Goal: Task Accomplishment & Management: Use online tool/utility

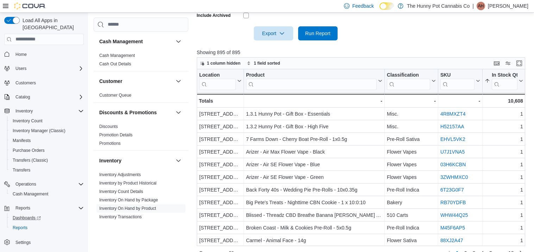
scroll to position [228, 0]
click at [38, 191] on span "Cash Management" at bounding box center [31, 194] width 36 height 6
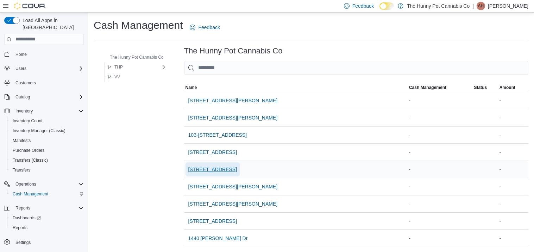
click at [196, 169] on span "[STREET_ADDRESS]" at bounding box center [212, 169] width 49 height 7
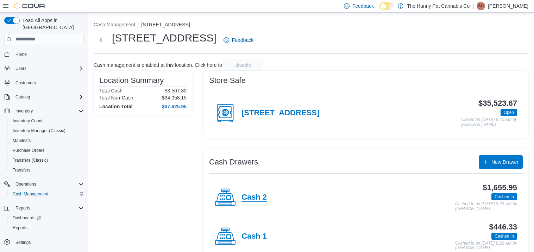
click at [252, 198] on h4 "Cash 2" at bounding box center [253, 197] width 25 height 9
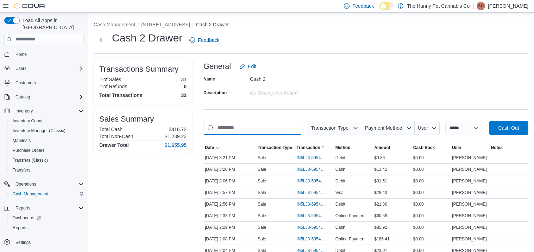
click at [267, 131] on input "This is a search bar. As you type, the results lower in the page will automatic…" at bounding box center [252, 128] width 98 height 14
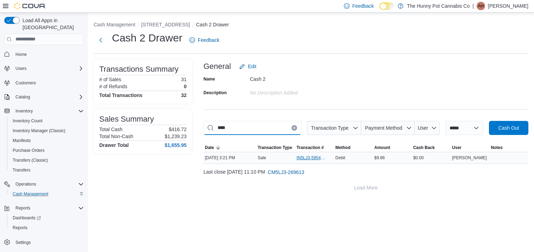
type input "****"
click at [309, 156] on span "IN5LJ3-5954597" at bounding box center [310, 158] width 29 height 6
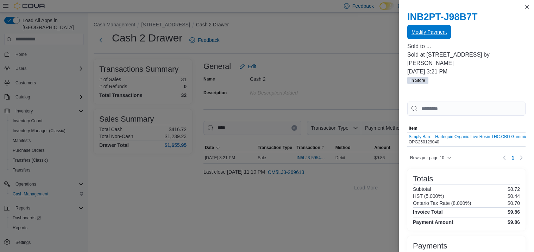
click at [435, 37] on span "Modify Payment" at bounding box center [428, 32] width 35 height 14
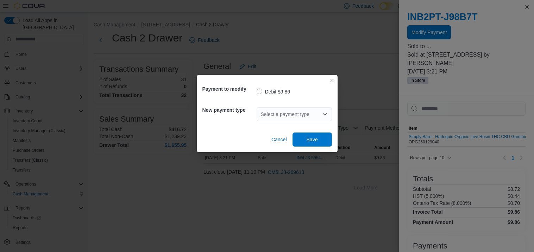
click at [322, 115] on icon "Open list of options" at bounding box center [325, 115] width 6 height 6
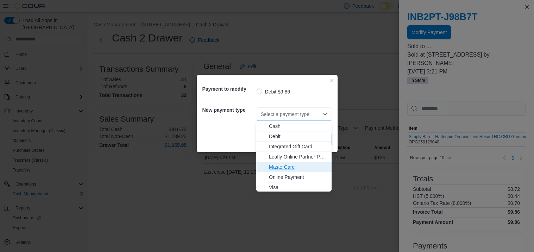
click at [284, 171] on button "MasterCard" at bounding box center [293, 167] width 75 height 10
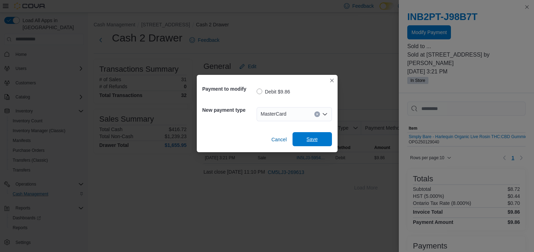
click at [305, 146] on span "Save" at bounding box center [312, 139] width 31 height 14
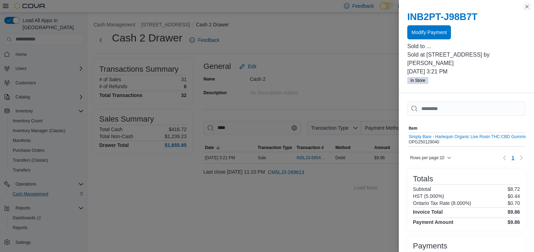
click at [526, 7] on button "Close this dialog" at bounding box center [527, 6] width 8 height 8
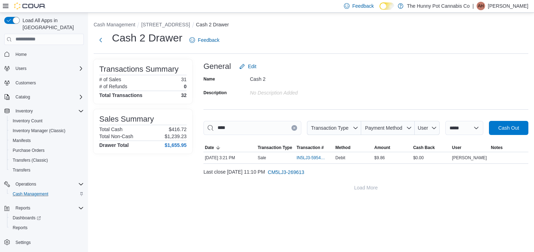
click at [291, 128] on button "Clear input" at bounding box center [294, 128] width 6 height 6
type input "*****"
click at [321, 160] on span "IN5LJ3-5954414" at bounding box center [310, 158] width 29 height 6
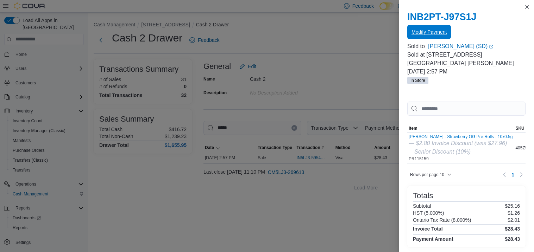
click at [443, 36] on span "Modify Payment" at bounding box center [428, 32] width 35 height 14
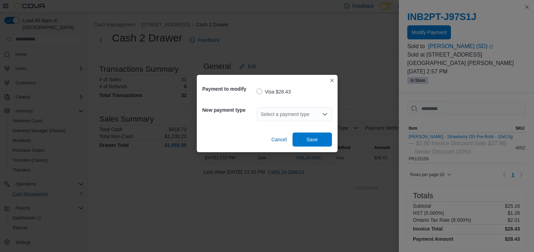
click at [309, 117] on div "Select a payment type" at bounding box center [294, 114] width 75 height 14
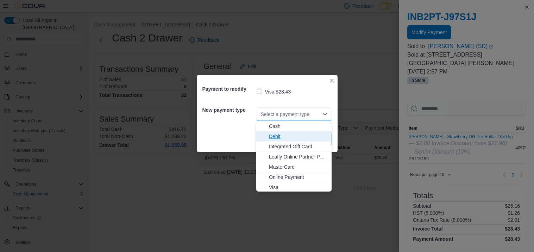
click at [298, 137] on span "Debit" at bounding box center [298, 136] width 58 height 7
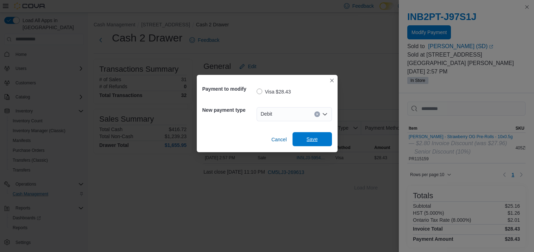
click at [307, 136] on span "Save" at bounding box center [311, 139] width 11 height 7
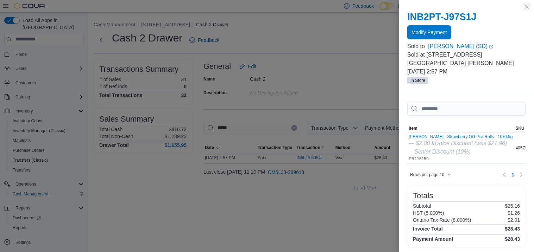
click at [528, 6] on button "Close this dialog" at bounding box center [527, 6] width 8 height 8
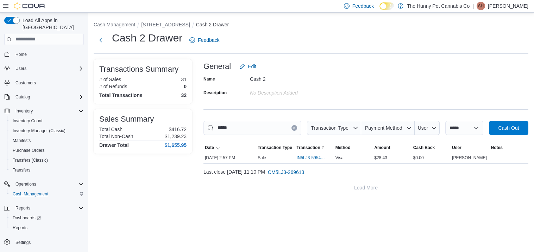
click at [291, 126] on button "Clear input" at bounding box center [294, 128] width 6 height 6
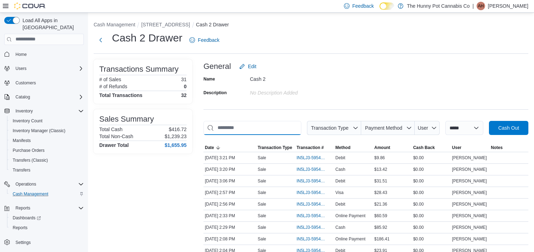
click at [272, 131] on input "This is a search bar. As you type, the results lower in the page will automatic…" at bounding box center [252, 128] width 98 height 14
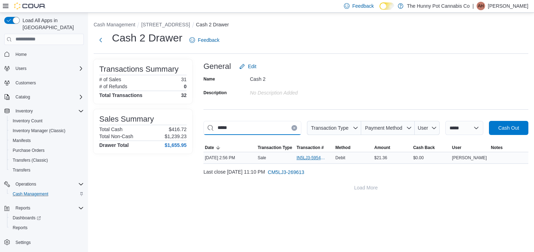
type input "*****"
click at [304, 155] on span "IN5LJ3-5954397" at bounding box center [310, 158] width 29 height 6
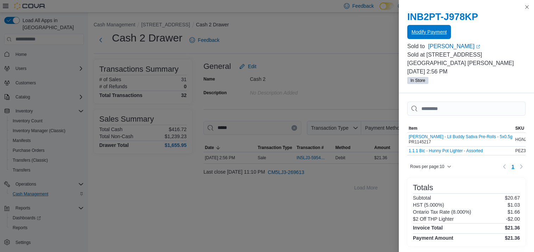
click at [447, 36] on button "Modify Payment" at bounding box center [429, 32] width 44 height 14
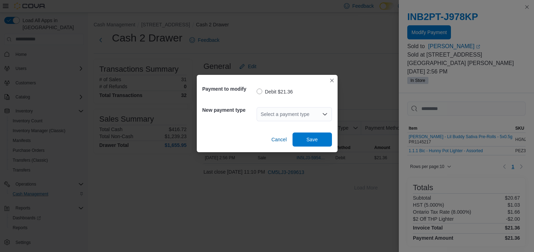
click at [323, 115] on icon "Open list of options" at bounding box center [325, 115] width 6 height 6
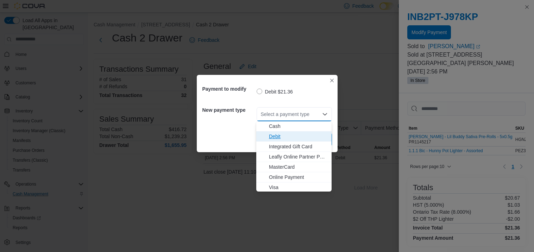
click at [301, 135] on span "Debit" at bounding box center [298, 136] width 58 height 7
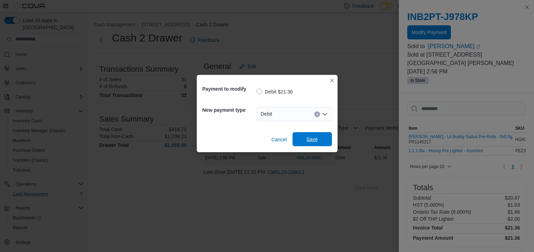
click at [318, 139] on span "Save" at bounding box center [312, 139] width 31 height 14
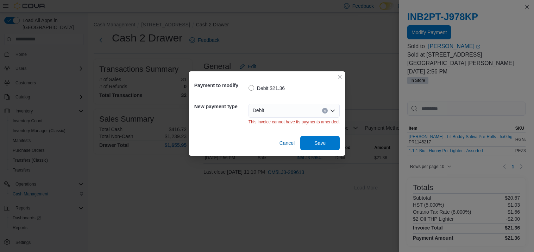
click at [323, 112] on icon "Clear input" at bounding box center [324, 110] width 3 height 3
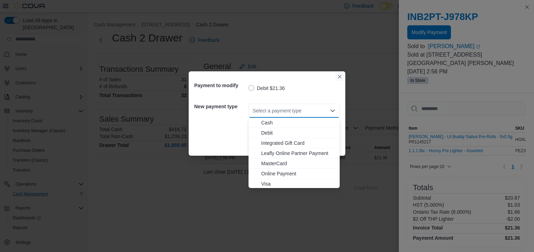
click at [338, 78] on button "Closes this modal window" at bounding box center [339, 76] width 8 height 8
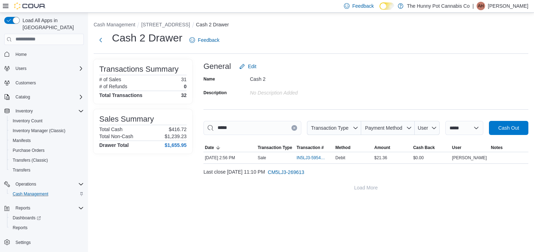
click at [291, 129] on button "Clear input" at bounding box center [294, 128] width 6 height 6
type input "*****"
click at [316, 154] on span "IN5LJ3-5953681" at bounding box center [314, 158] width 36 height 8
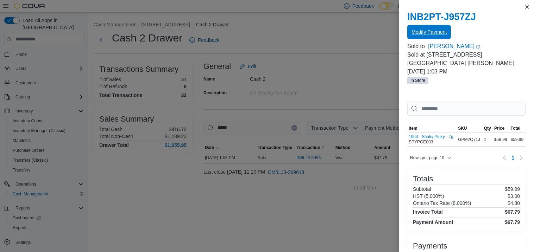
click at [425, 35] on span "Modify Payment" at bounding box center [428, 32] width 35 height 7
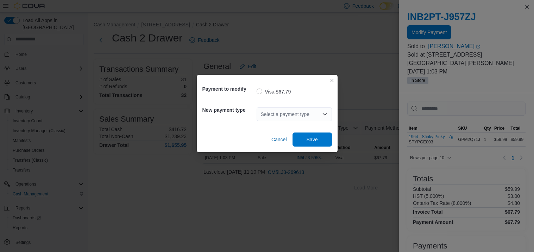
click at [316, 117] on div "Select a payment type" at bounding box center [294, 114] width 75 height 14
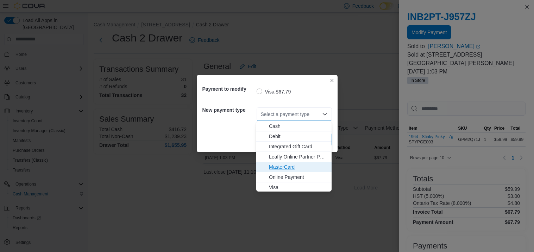
click at [298, 165] on span "MasterCard" at bounding box center [298, 167] width 58 height 7
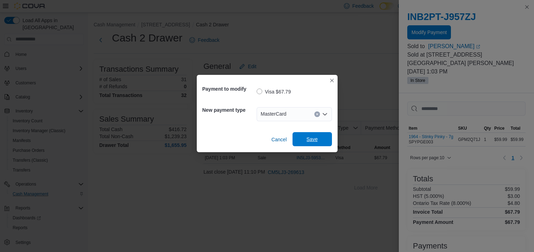
click at [325, 135] on span "Save" at bounding box center [312, 139] width 31 height 14
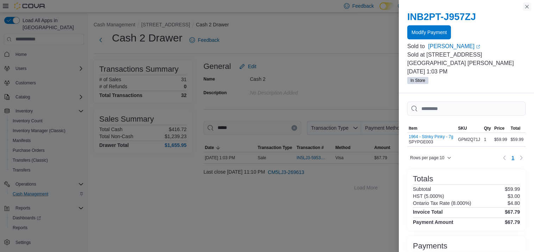
click at [527, 8] on button "Close this dialog" at bounding box center [527, 6] width 8 height 8
